Goal: Information Seeking & Learning: Learn about a topic

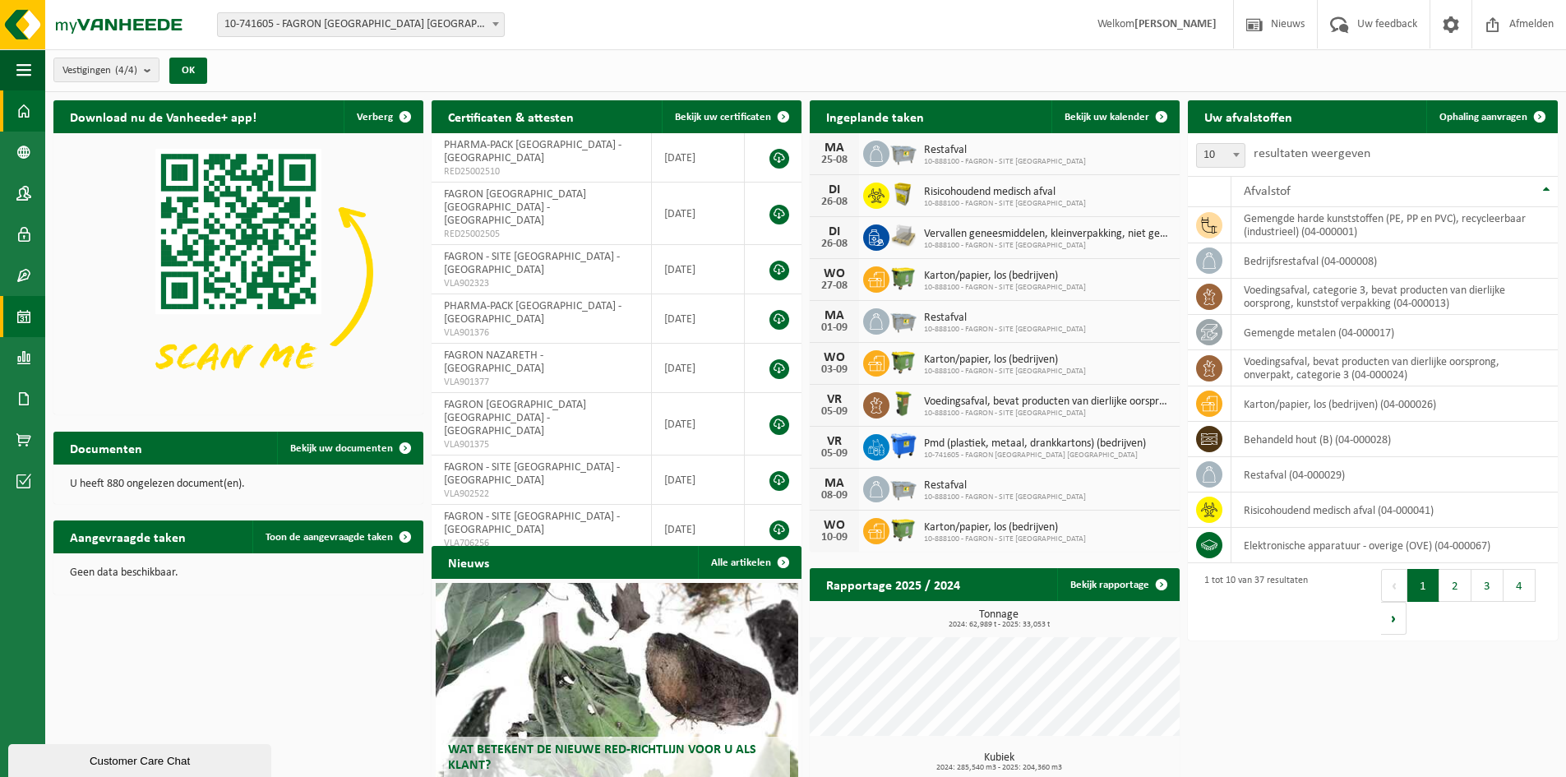
click at [28, 312] on span at bounding box center [23, 316] width 15 height 41
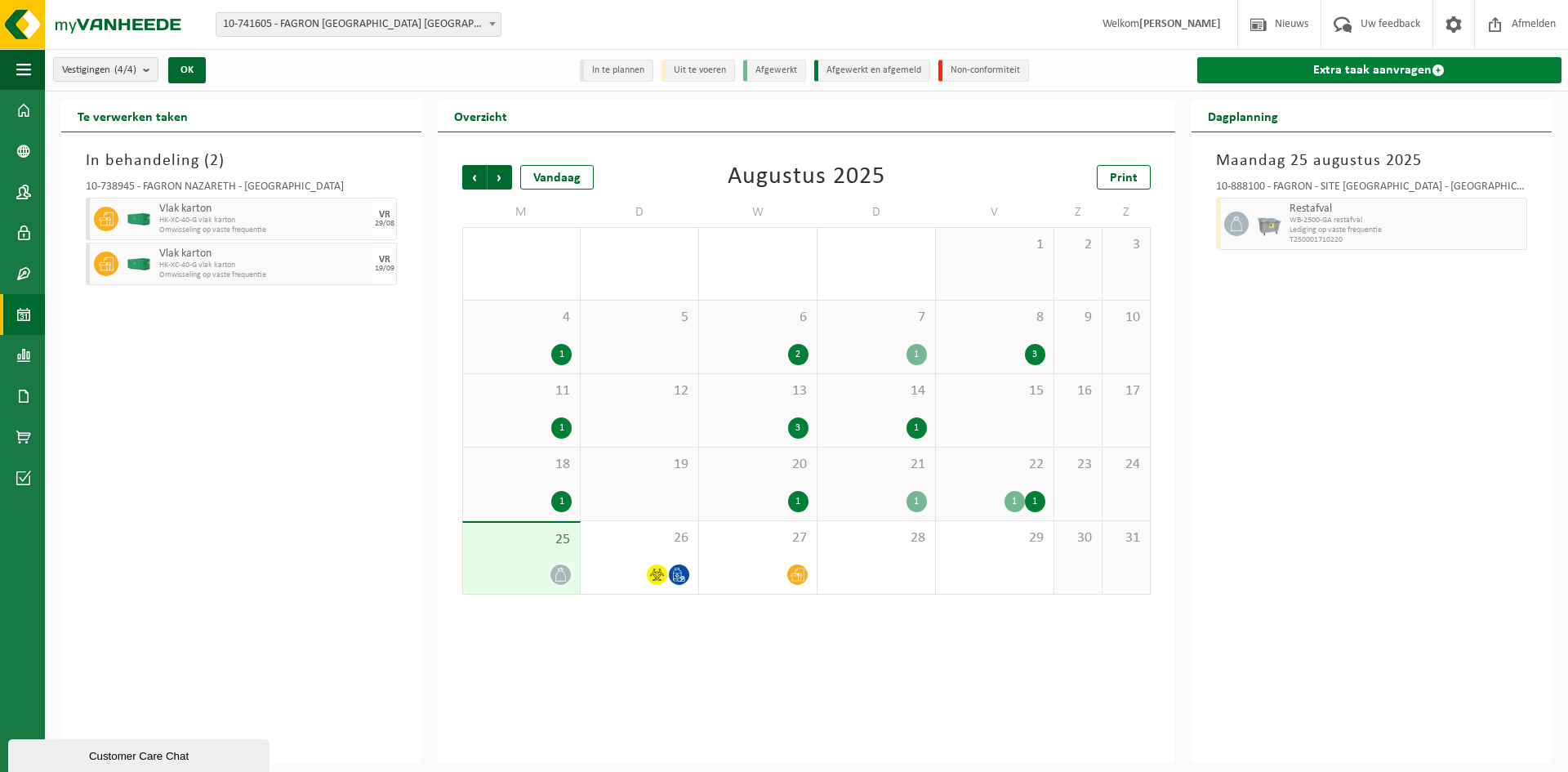
click at [1344, 72] on link "Extra taak aanvragen" at bounding box center [1378, 71] width 364 height 26
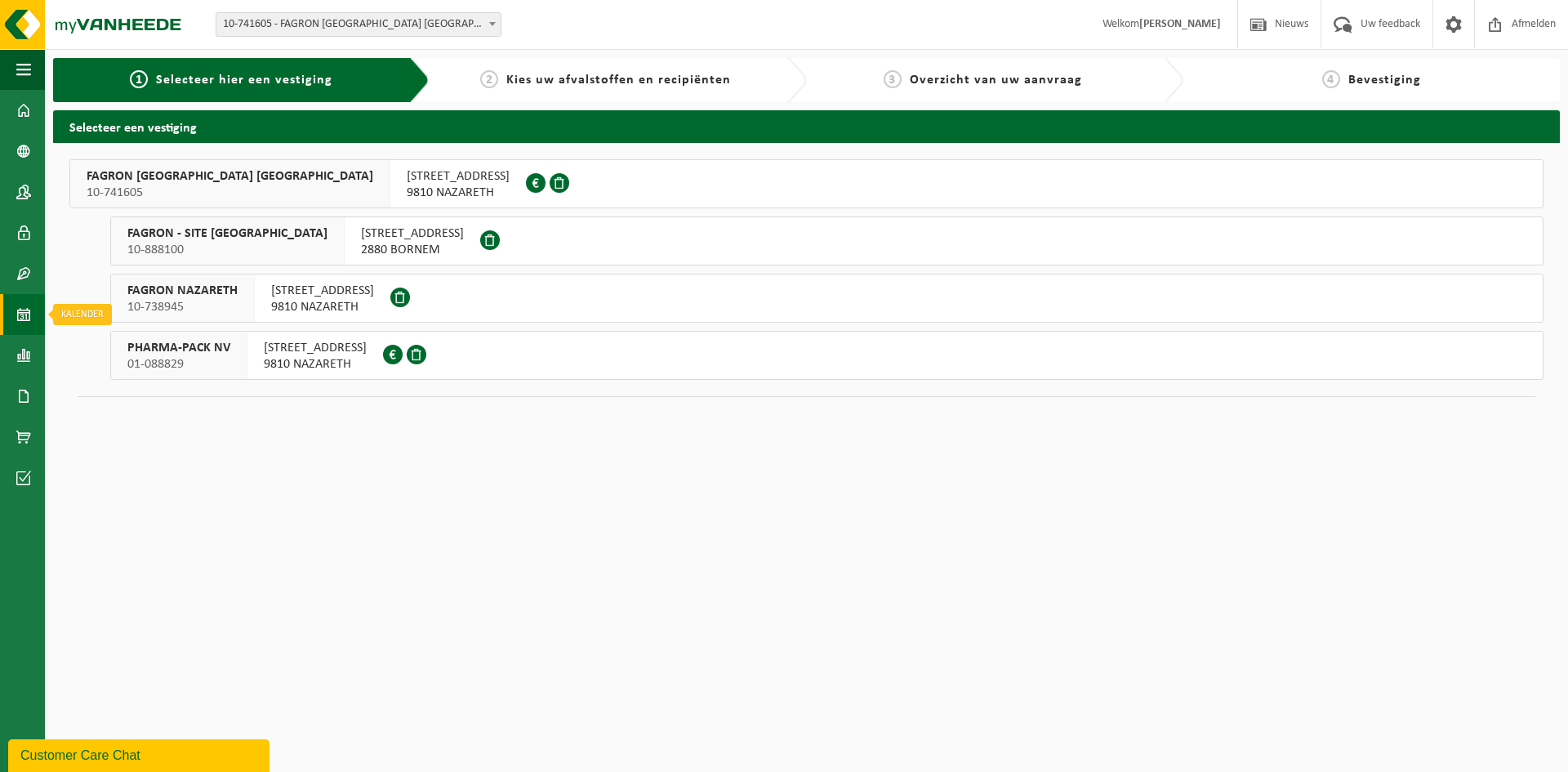
click at [29, 324] on span at bounding box center [23, 314] width 15 height 41
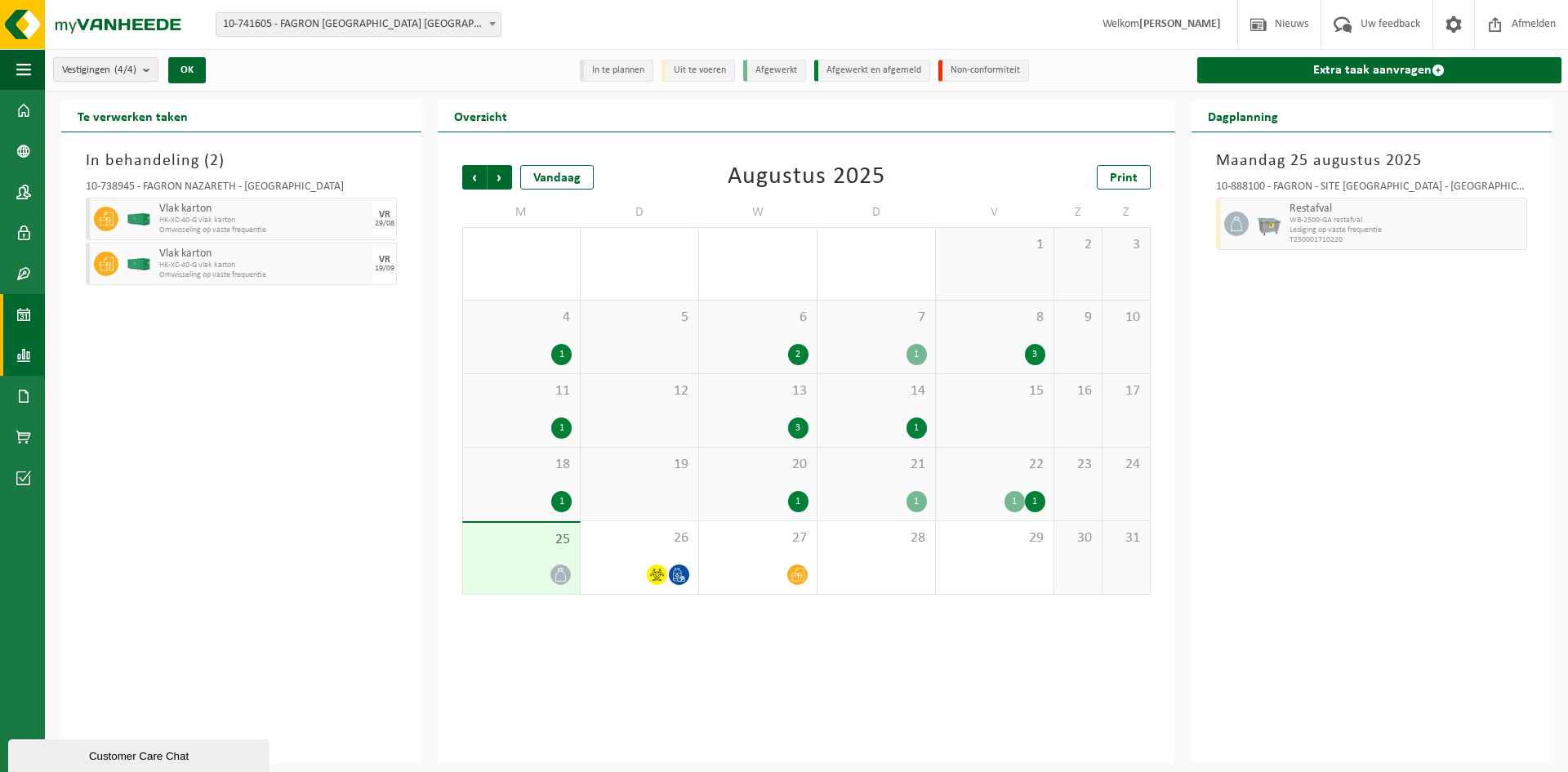
click at [19, 363] on span at bounding box center [23, 355] width 15 height 41
click at [98, 353] on span "In grafiekvorm" at bounding box center [131, 355] width 73 height 31
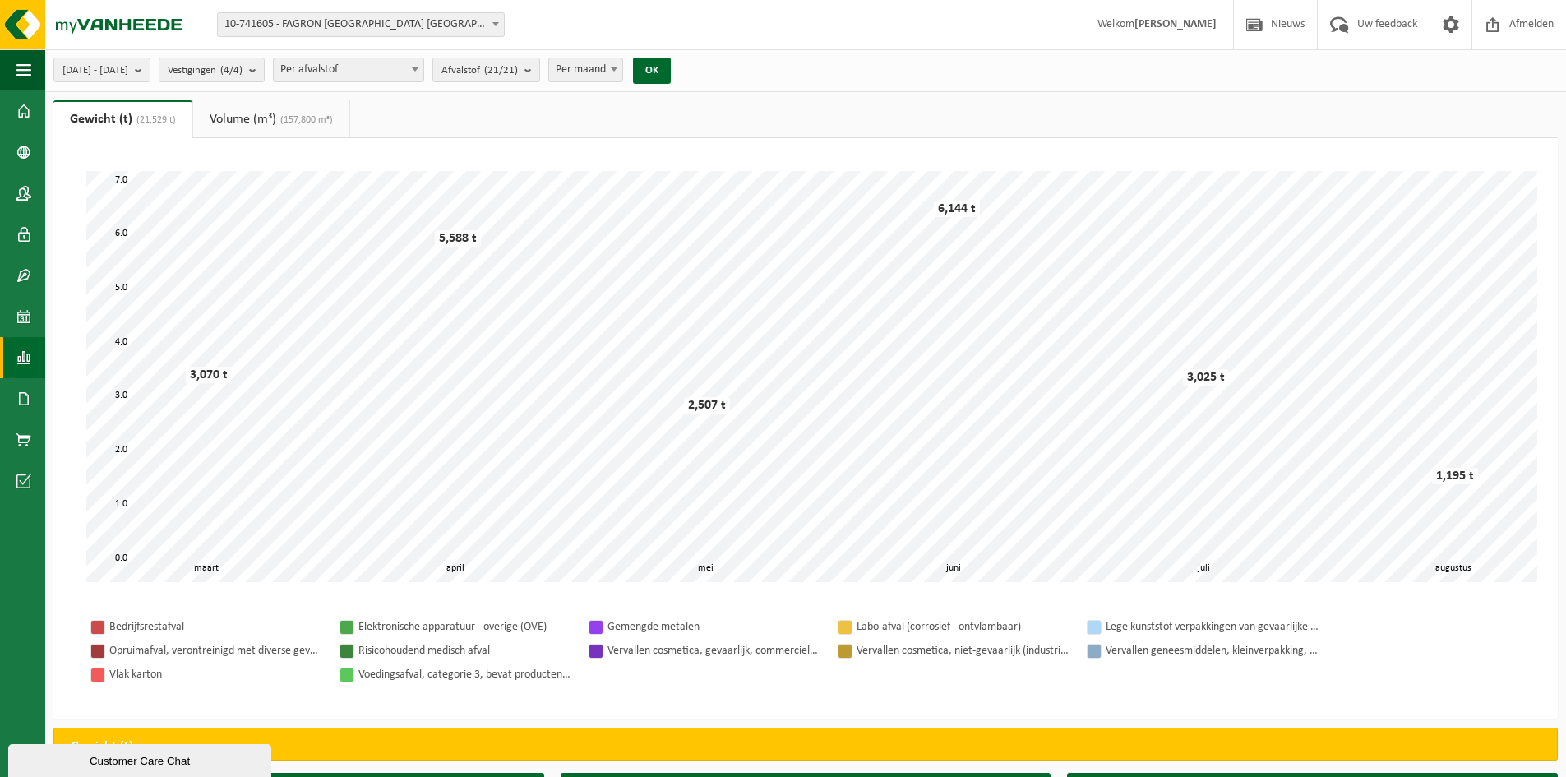
click at [416, 28] on span "10-741605 - FAGRON [GEOGRAPHIC_DATA] [GEOGRAPHIC_DATA] - [GEOGRAPHIC_DATA]" at bounding box center [361, 24] width 286 height 23
select select "3834"
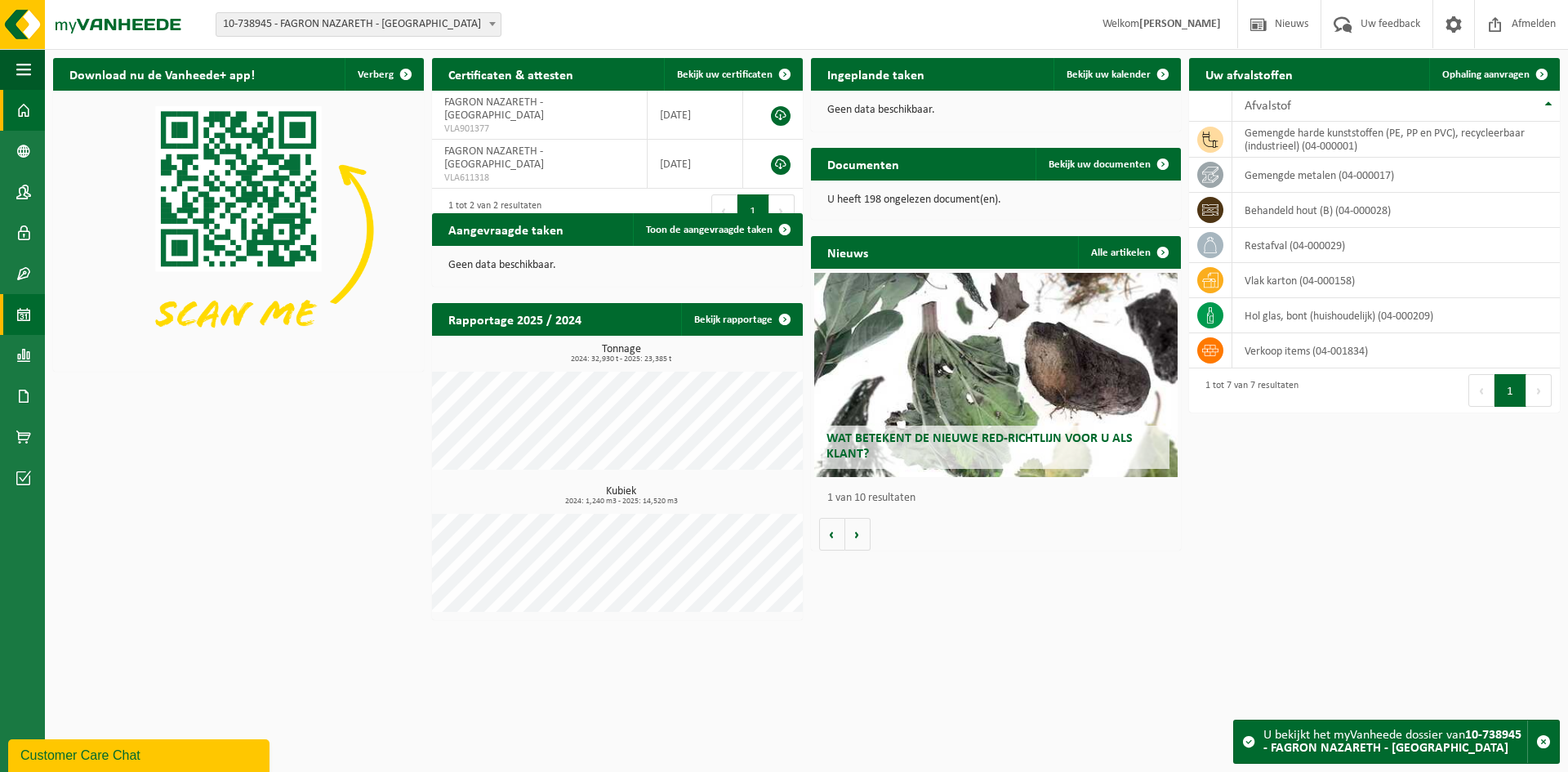
click at [22, 332] on span at bounding box center [23, 314] width 15 height 41
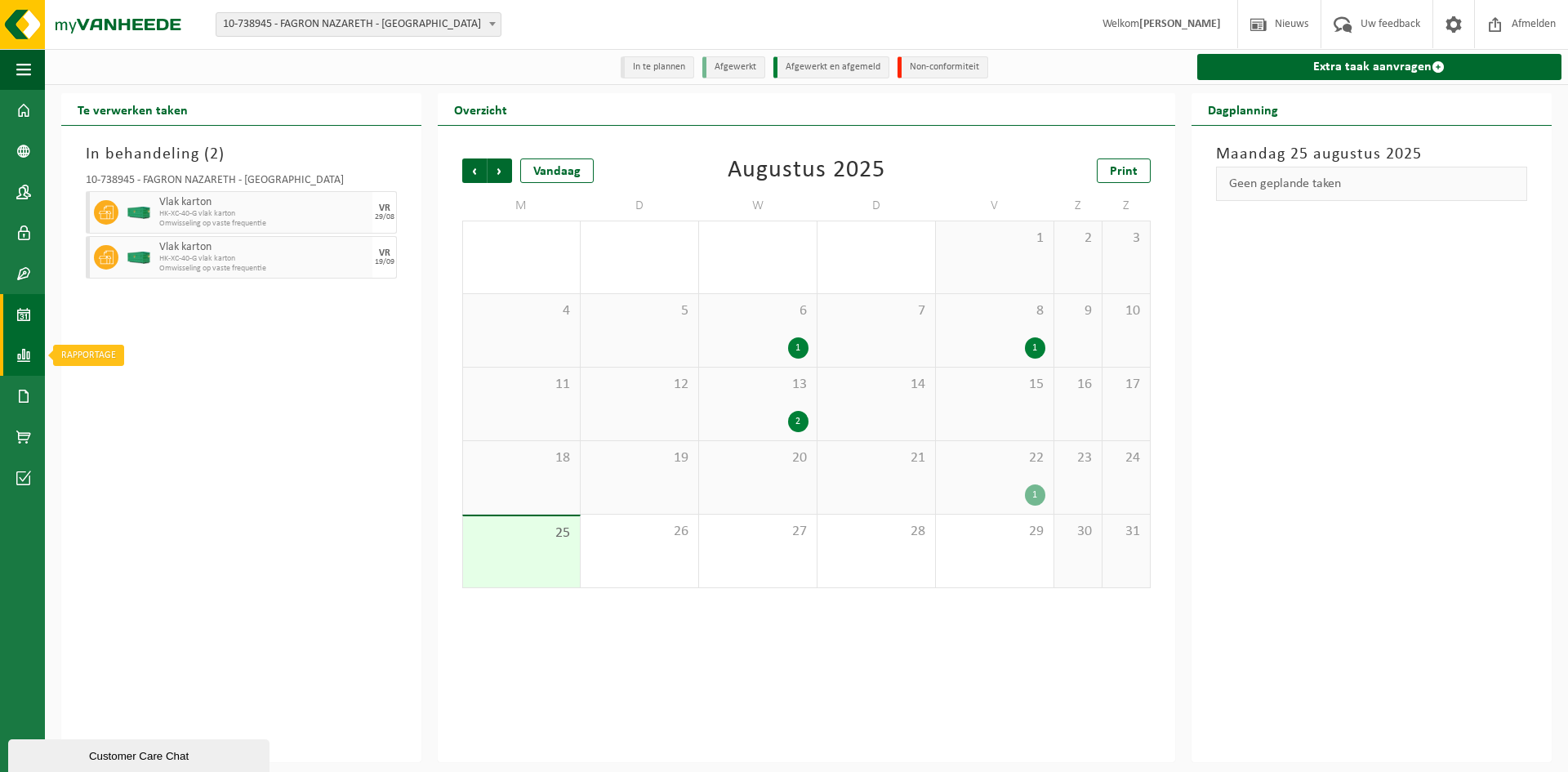
click at [16, 363] on span at bounding box center [23, 355] width 15 height 41
click at [145, 362] on span "In grafiekvorm" at bounding box center [131, 355] width 73 height 31
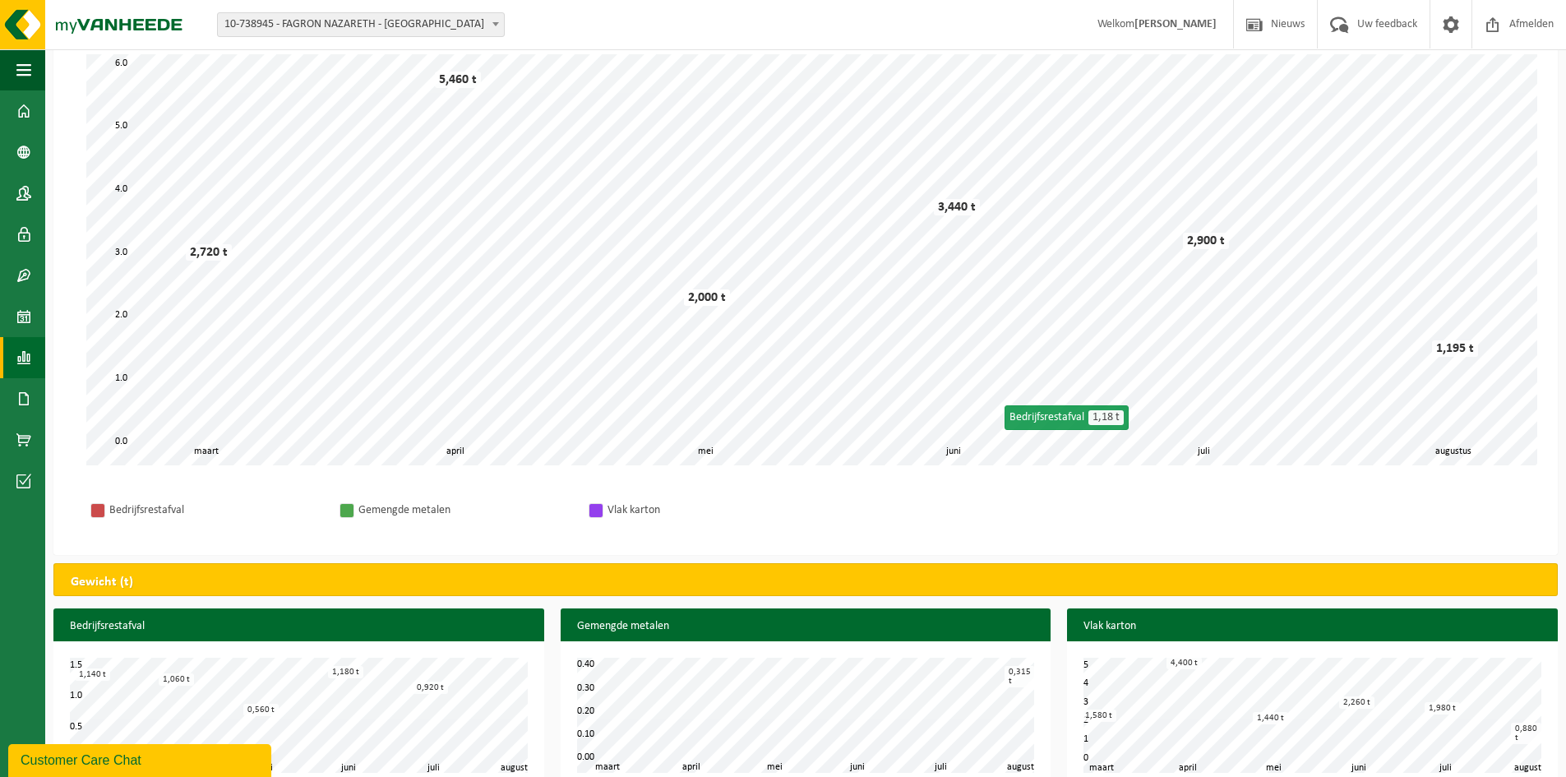
scroll to position [145, 0]
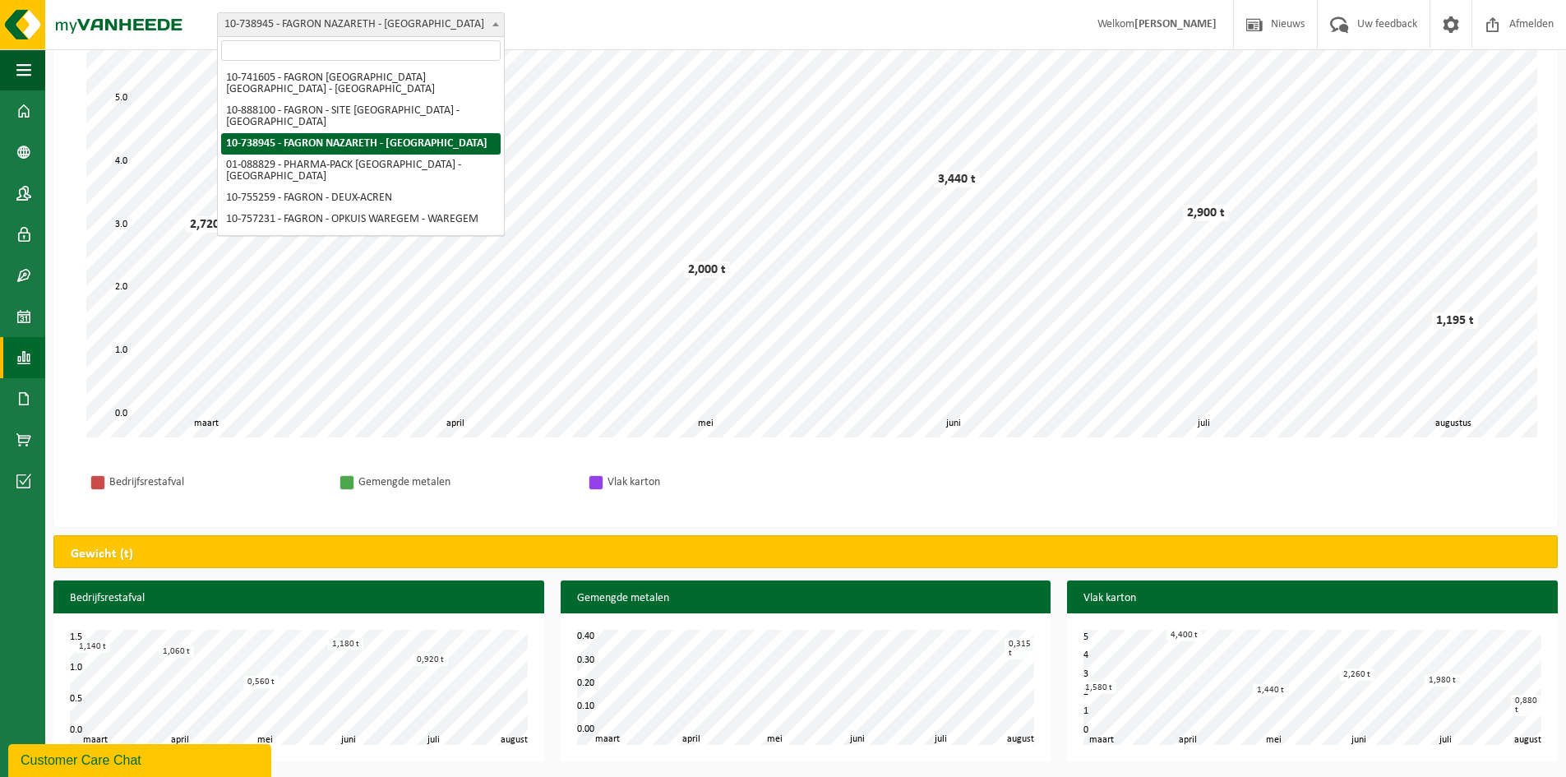
click at [442, 28] on span "10-738945 - FAGRON NAZARETH - [GEOGRAPHIC_DATA]" at bounding box center [361, 24] width 286 height 23
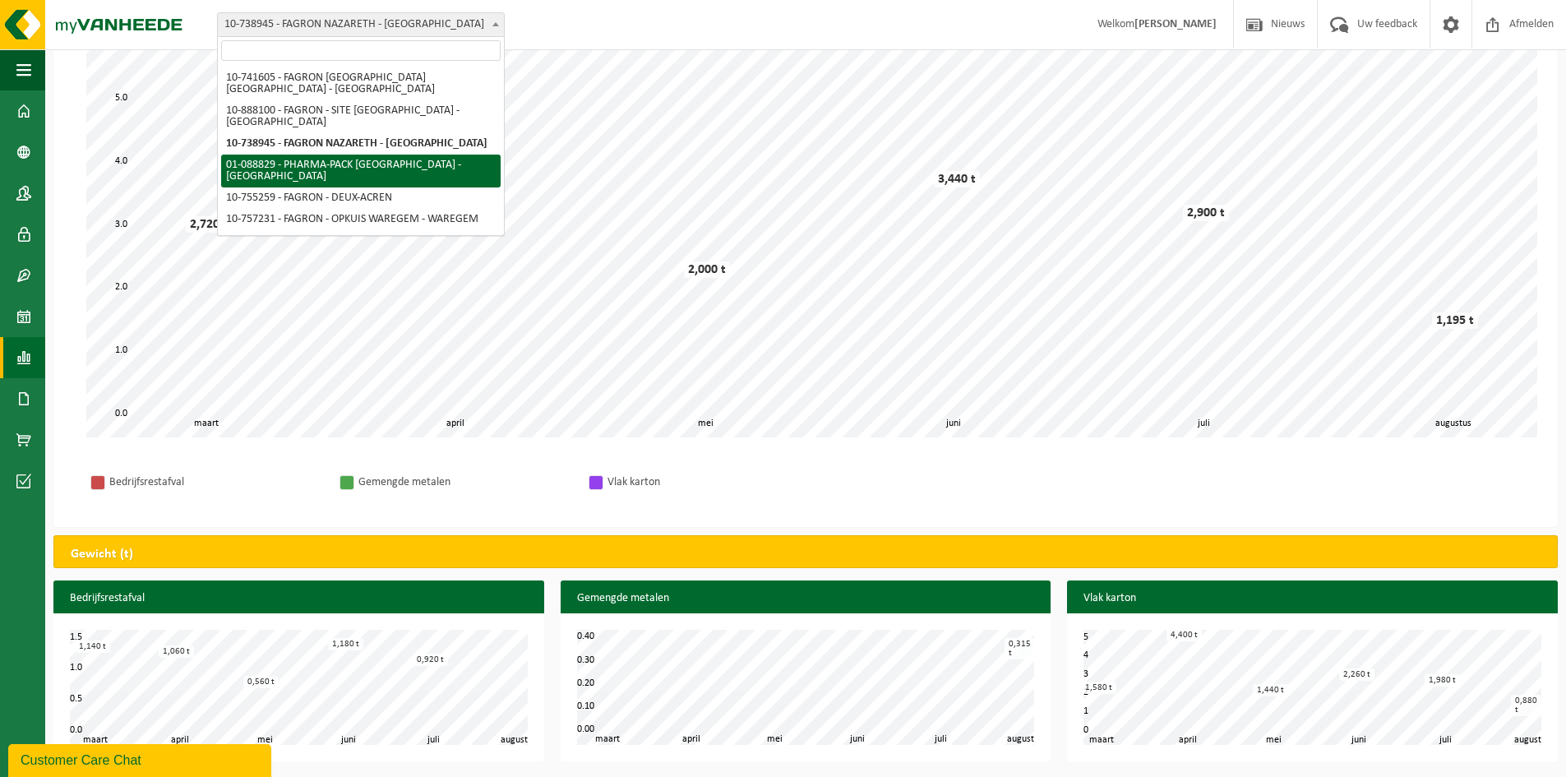
select select "722"
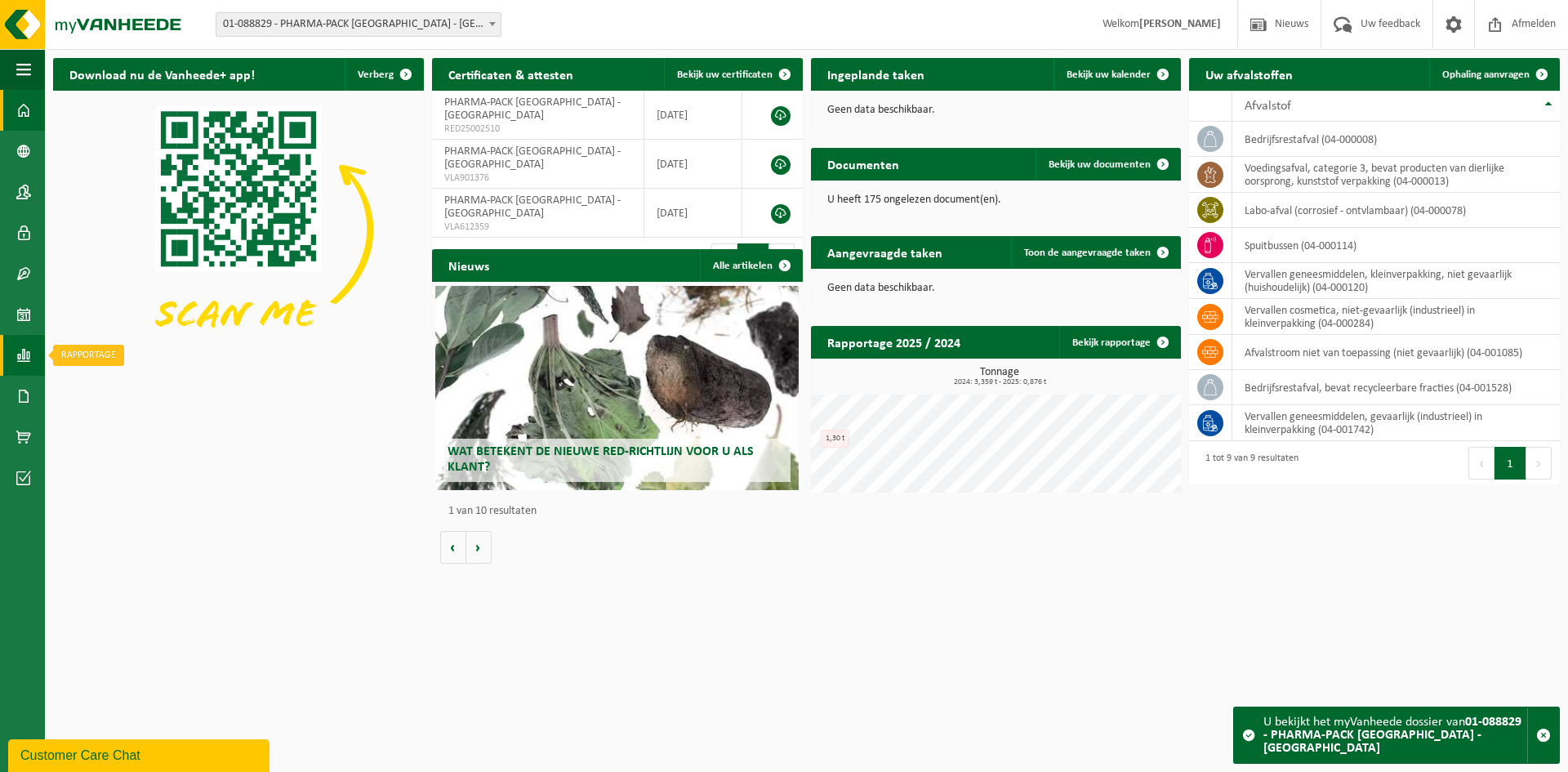
click at [24, 368] on span at bounding box center [23, 355] width 15 height 41
click at [122, 361] on span "In grafiekvorm" at bounding box center [131, 355] width 73 height 31
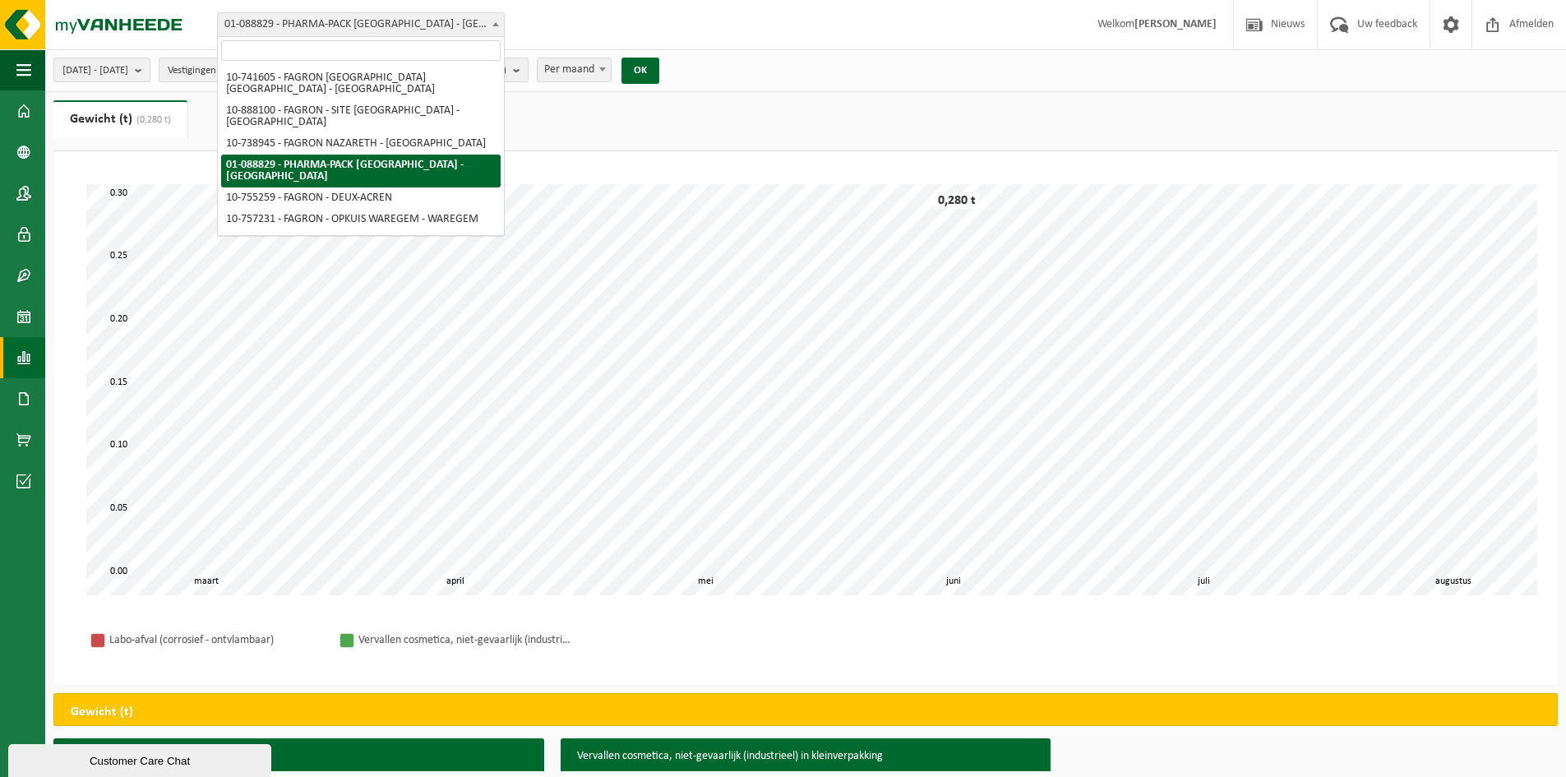
click at [423, 20] on span "01-088829 - PHARMA-PACK [GEOGRAPHIC_DATA] - [GEOGRAPHIC_DATA]" at bounding box center [361, 24] width 286 height 23
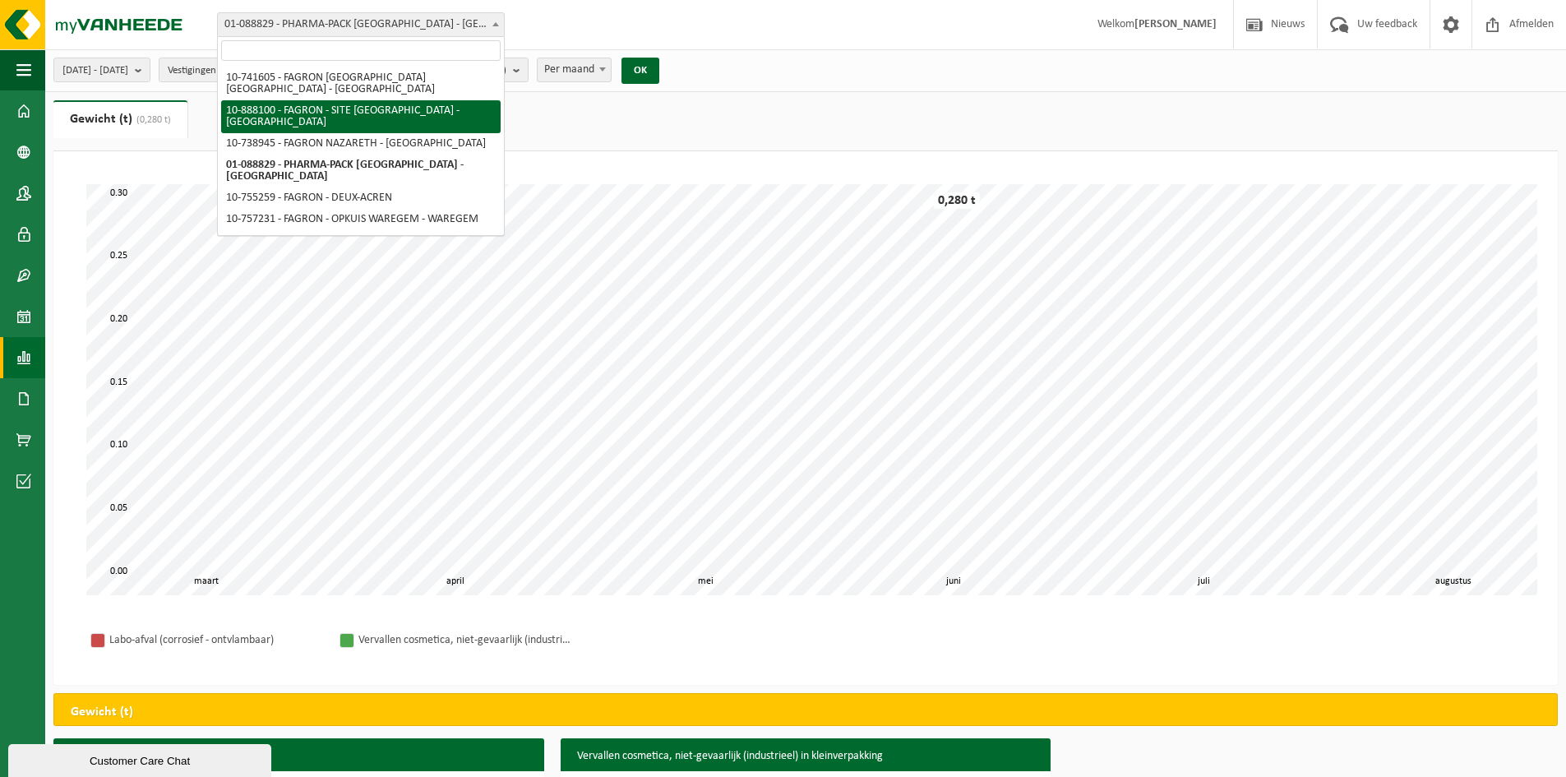
select select "113355"
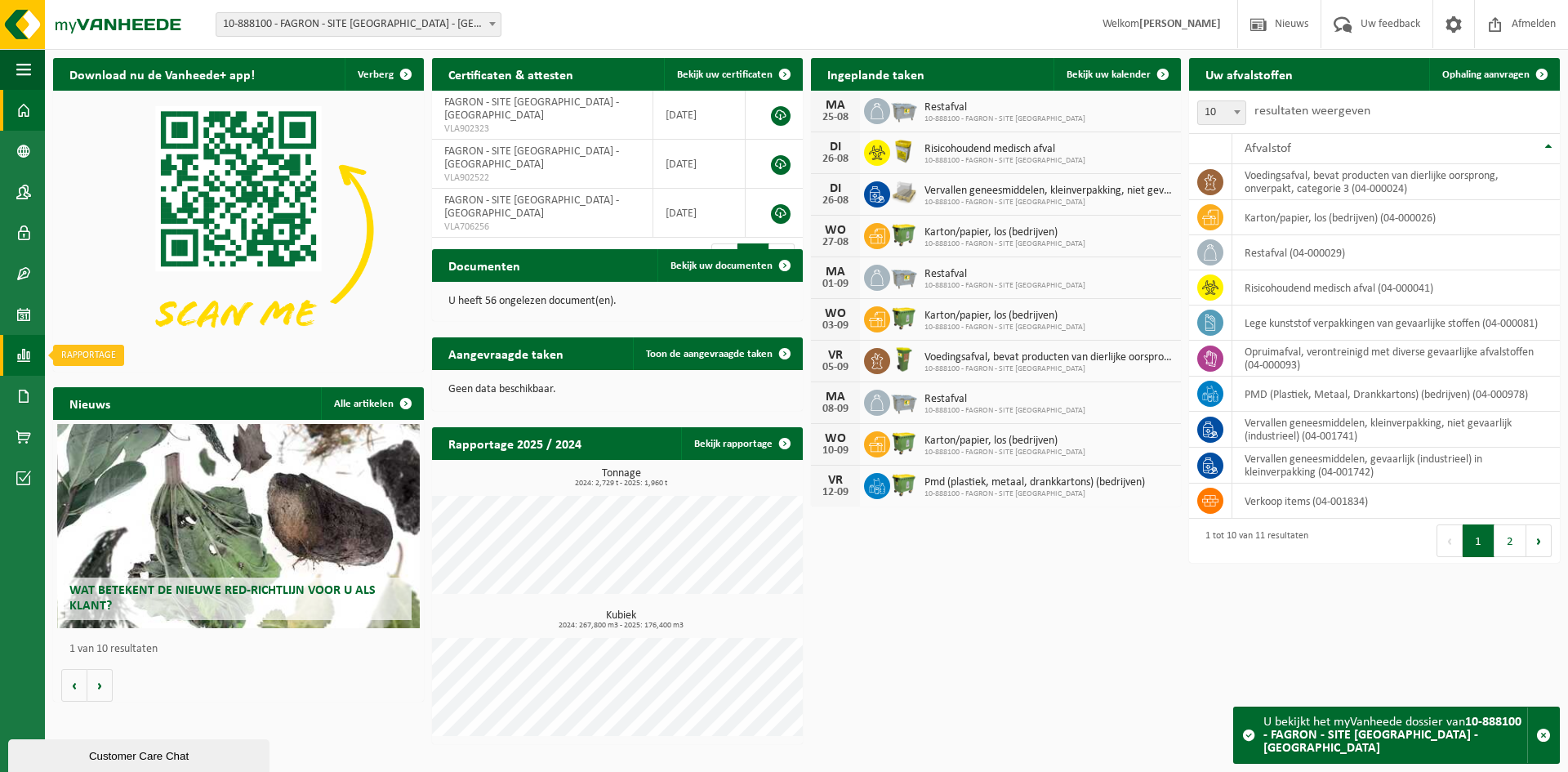
click at [32, 351] on link "Rapportage" at bounding box center [22, 355] width 45 height 41
click at [140, 360] on span "In grafiekvorm" at bounding box center [131, 355] width 73 height 31
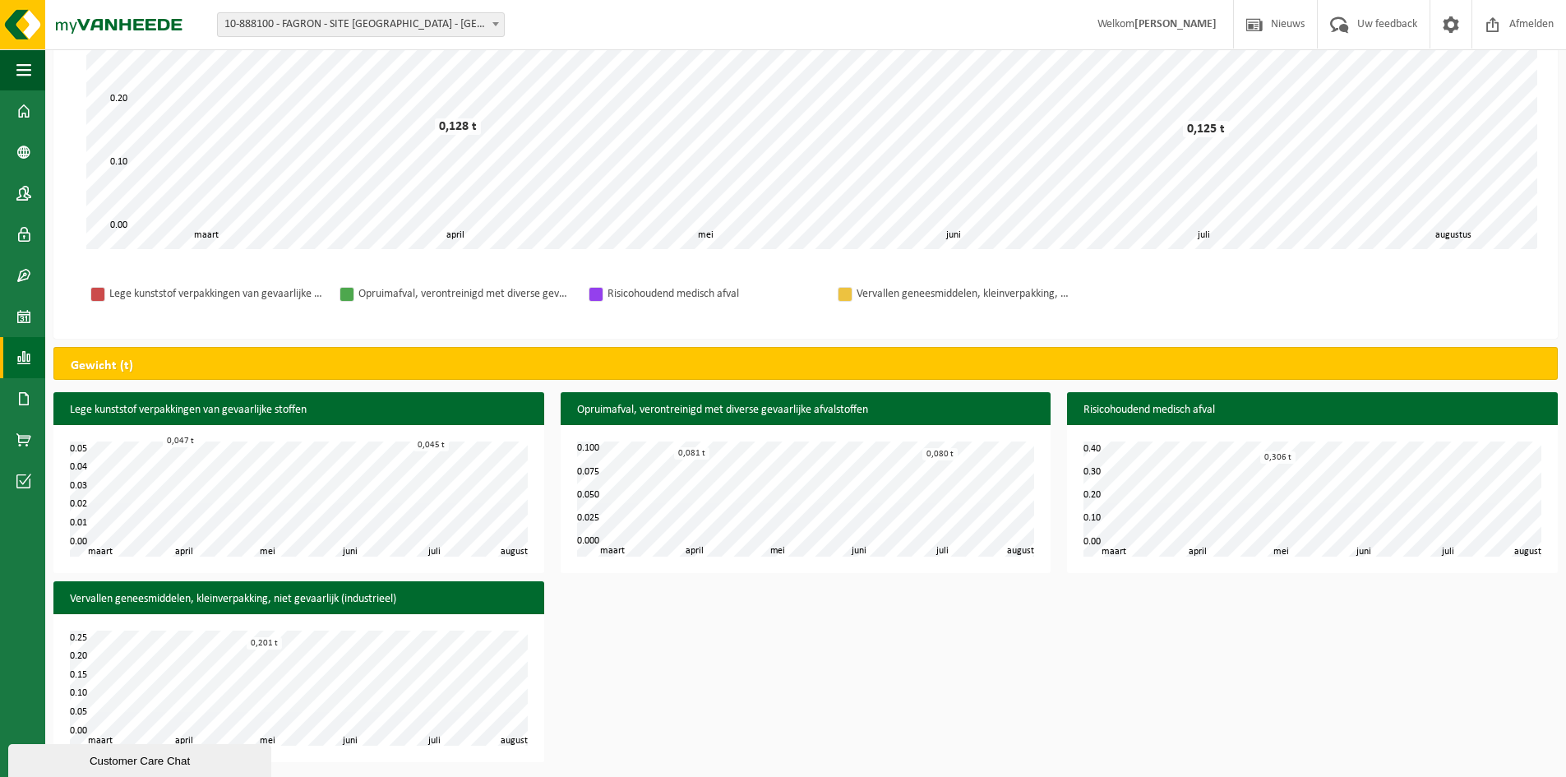
scroll to position [334, 0]
